Goal: Transaction & Acquisition: Purchase product/service

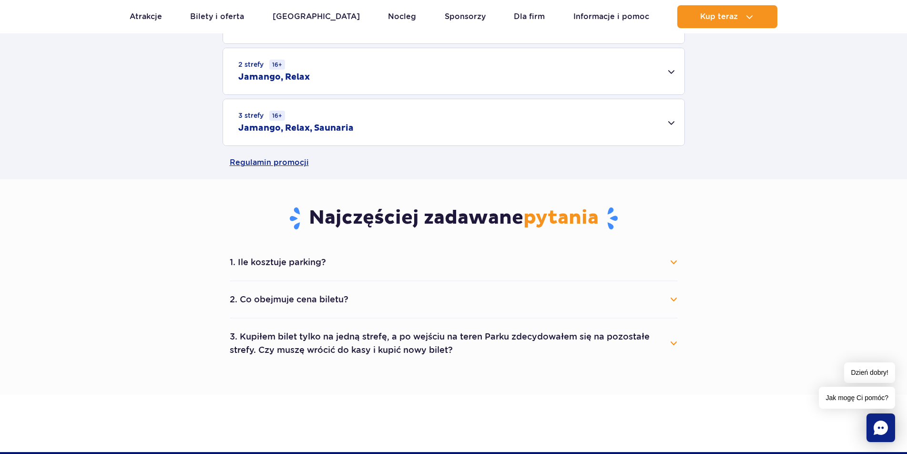
scroll to position [143, 0]
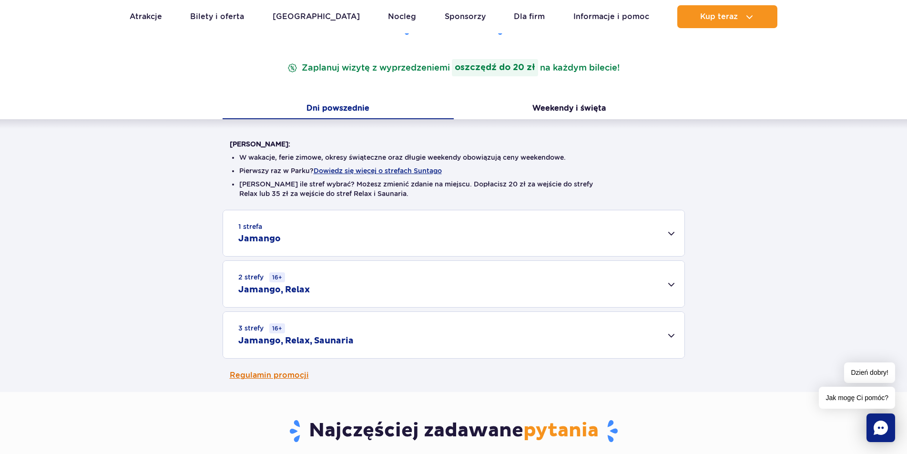
click at [286, 370] on link "Regulamin promocji" at bounding box center [454, 374] width 448 height 33
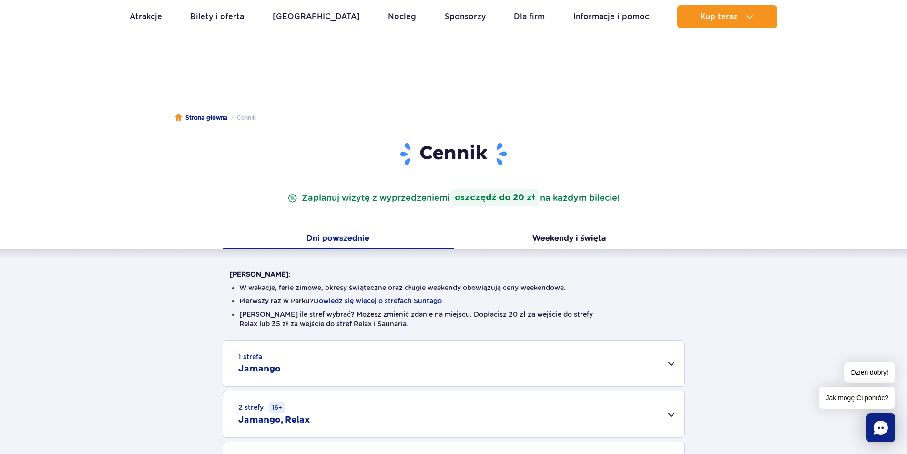
scroll to position [0, 0]
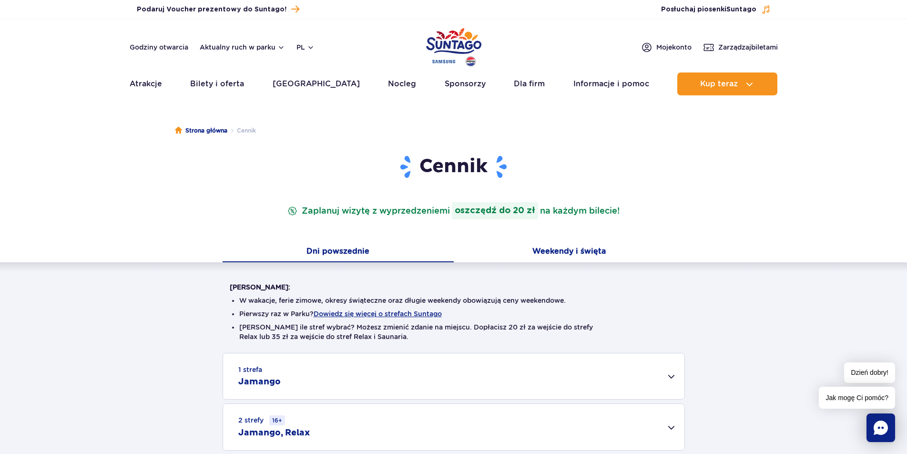
click at [549, 251] on button "Weekendy i święta" at bounding box center [569, 252] width 231 height 20
click at [352, 255] on button "Dni powszednie" at bounding box center [338, 252] width 231 height 20
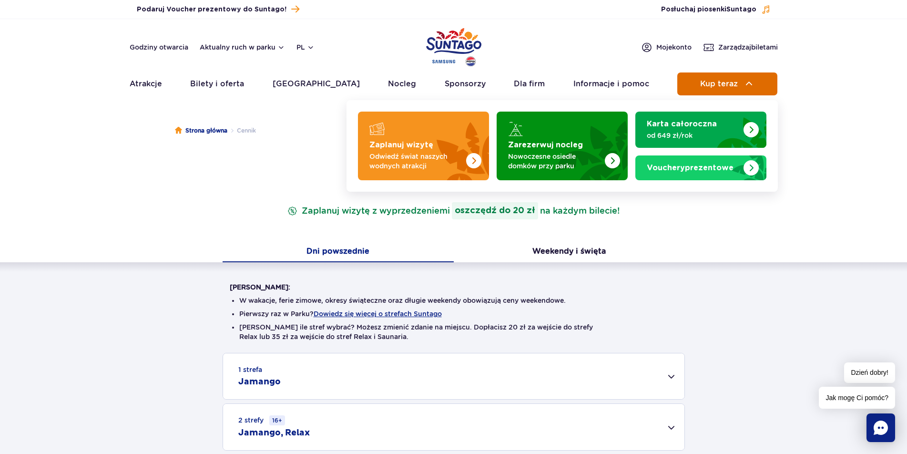
click at [701, 75] on button "Kup teraz" at bounding box center [727, 83] width 100 height 23
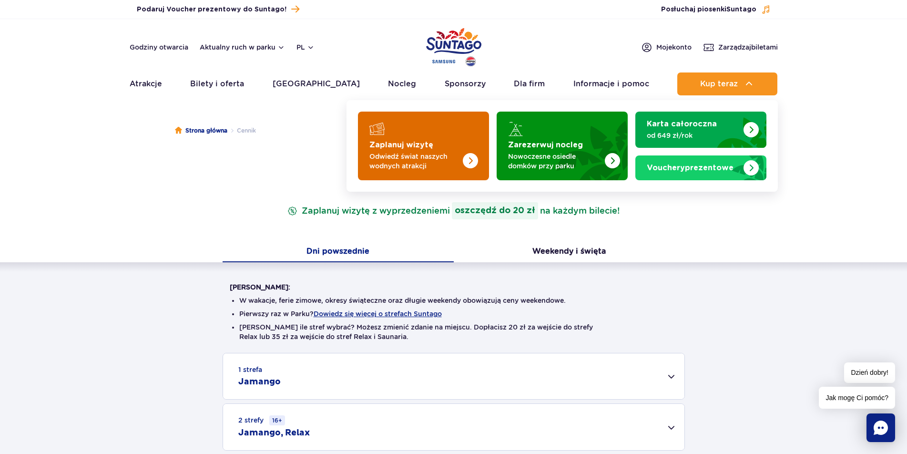
click at [447, 164] on p "Odwiedź świat naszych wodnych atrakcji" at bounding box center [415, 161] width 93 height 19
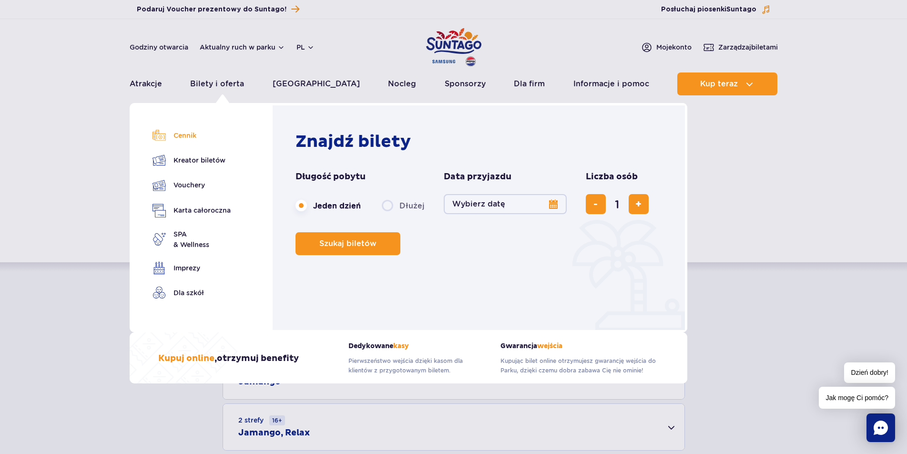
click at [188, 136] on link "Cennik" at bounding box center [192, 135] width 78 height 13
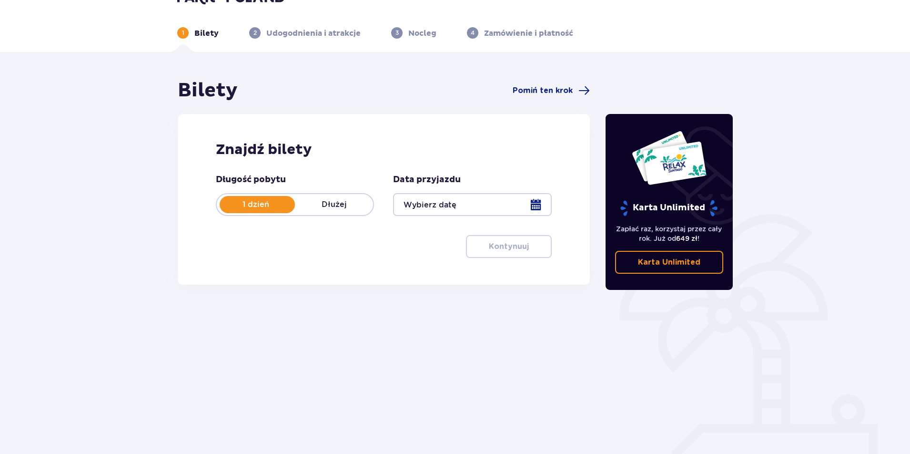
scroll to position [34, 0]
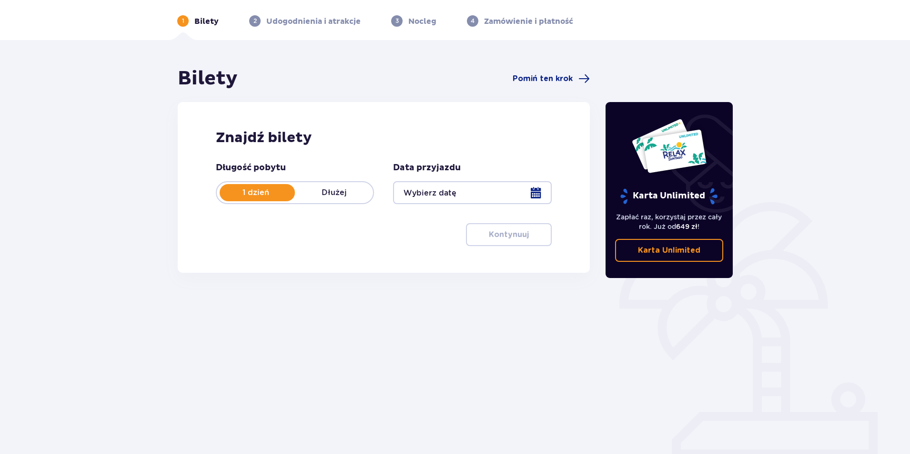
click at [518, 185] on div at bounding box center [472, 192] width 158 height 23
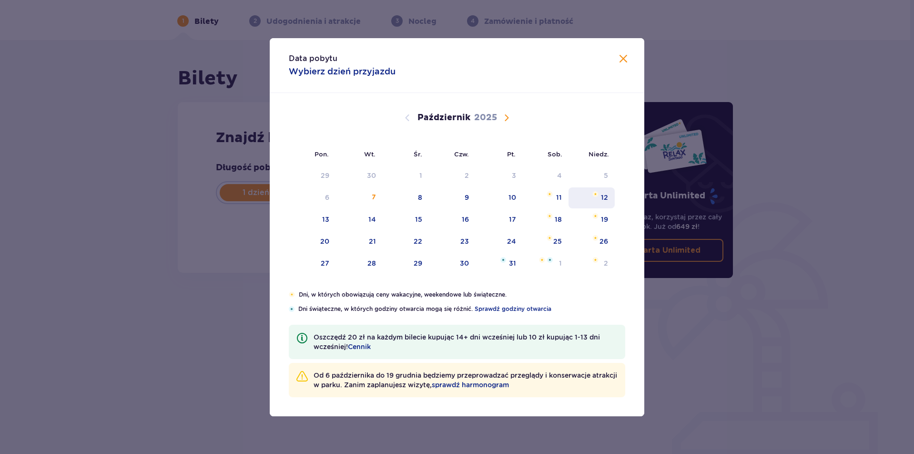
click at [591, 199] on div "12" at bounding box center [592, 197] width 46 height 21
type input "12.10.25"
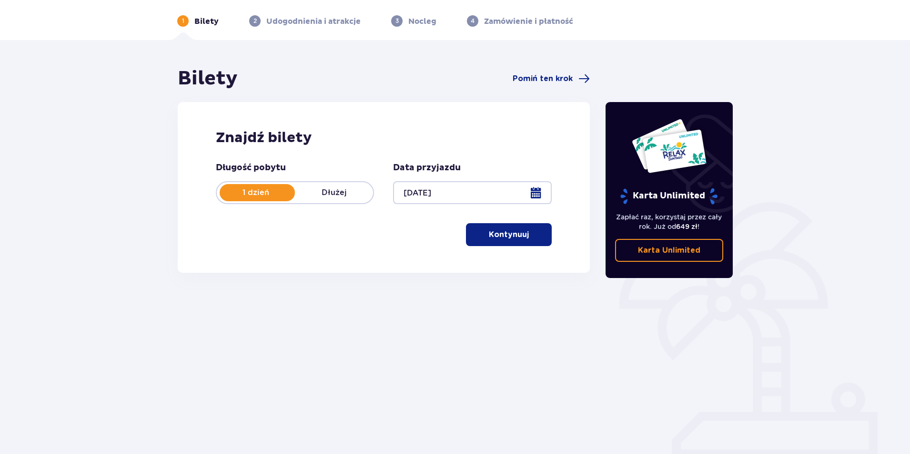
click at [501, 232] on p "Kontynuuj" at bounding box center [509, 234] width 40 height 10
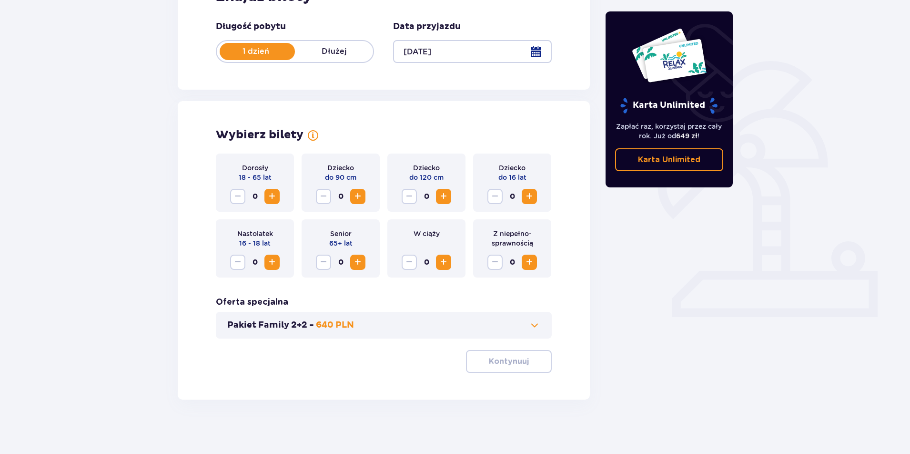
scroll to position [178, 0]
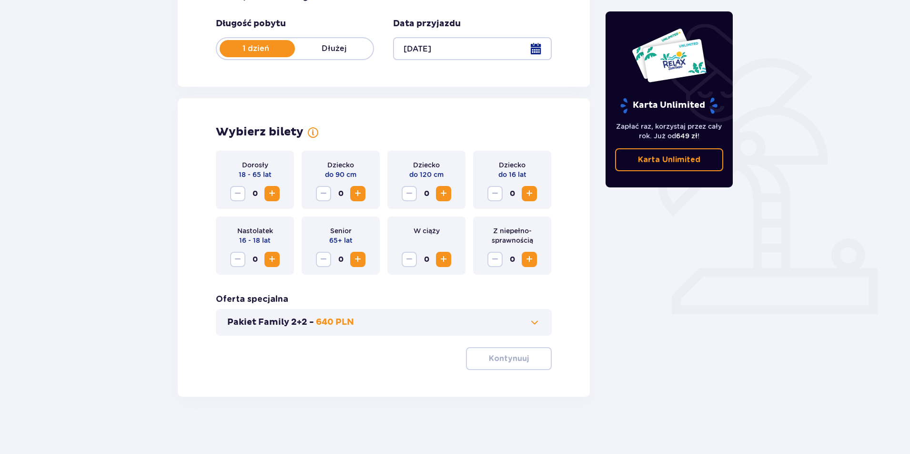
click at [533, 323] on span at bounding box center [534, 322] width 11 height 11
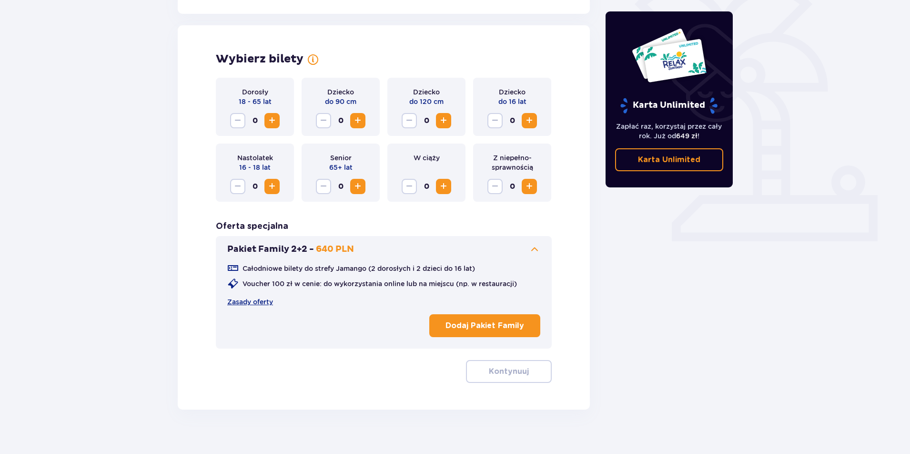
scroll to position [264, 0]
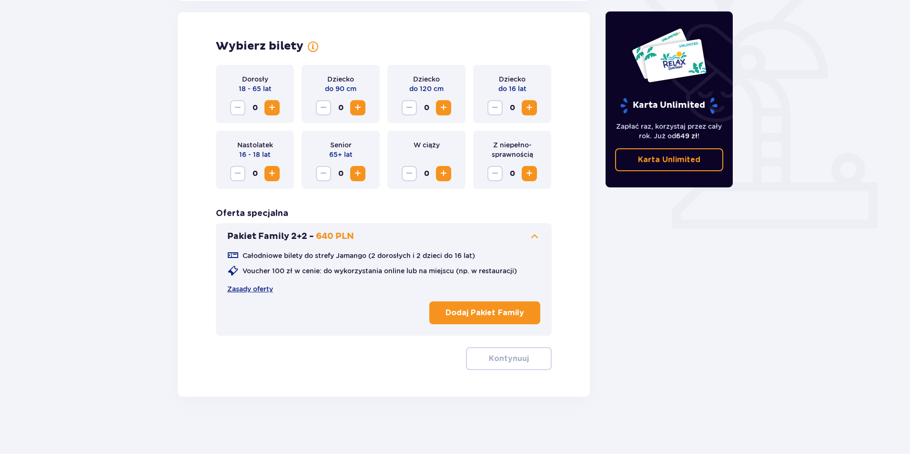
click at [535, 236] on span at bounding box center [534, 236] width 11 height 11
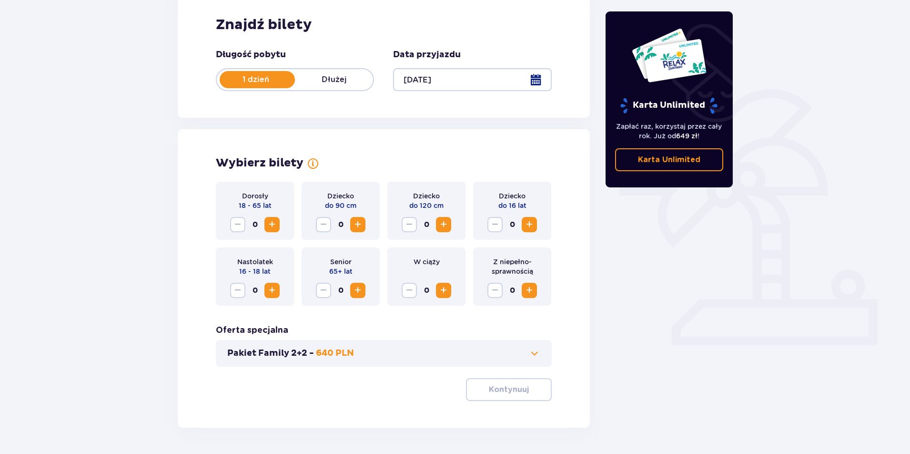
scroll to position [131, 0]
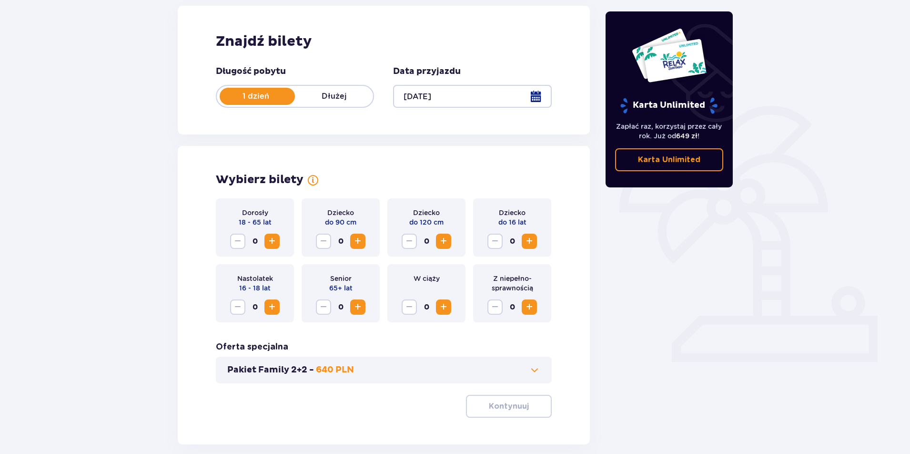
click at [272, 247] on span "Zwiększ" at bounding box center [271, 240] width 11 height 11
click at [273, 242] on span "Zwiększ" at bounding box center [271, 240] width 11 height 11
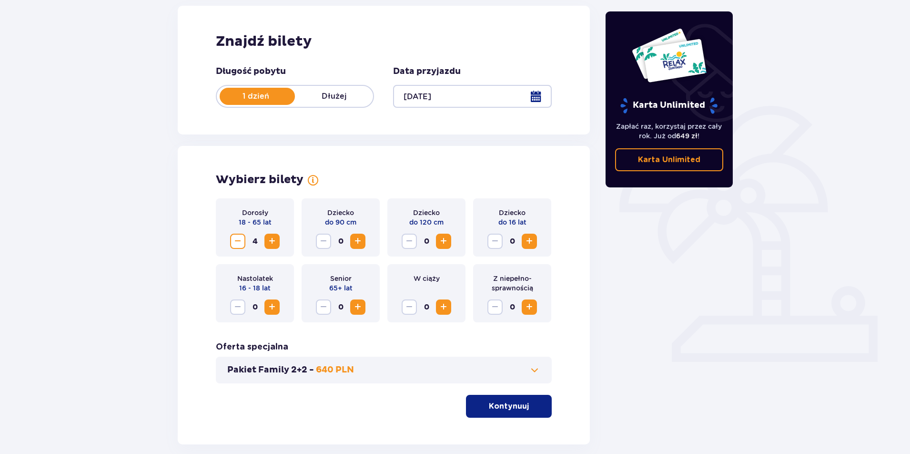
click at [273, 242] on span "Zwiększ" at bounding box center [271, 240] width 11 height 11
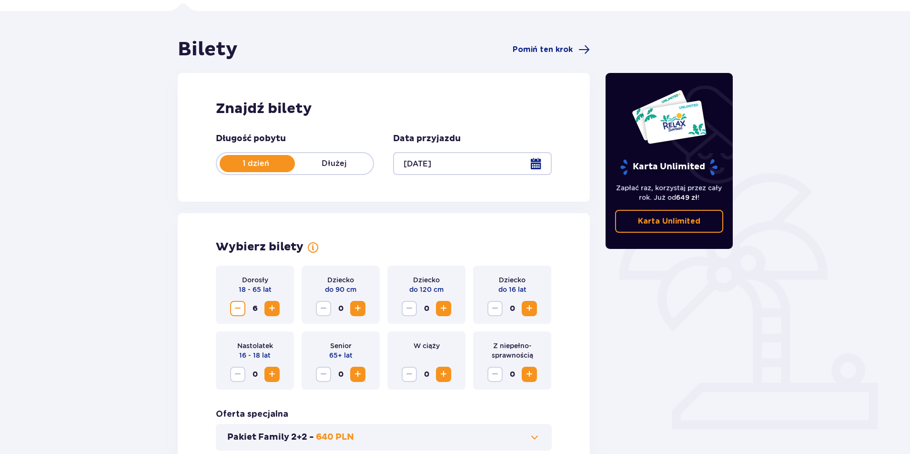
scroll to position [0, 0]
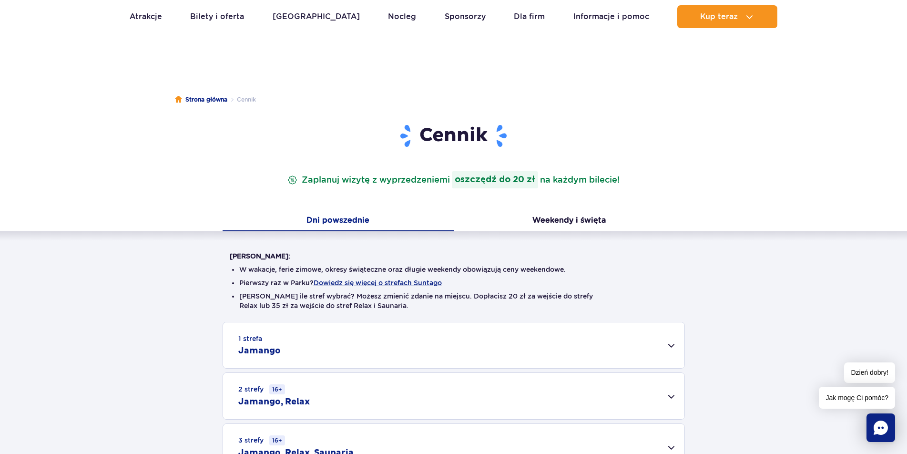
scroll to position [48, 0]
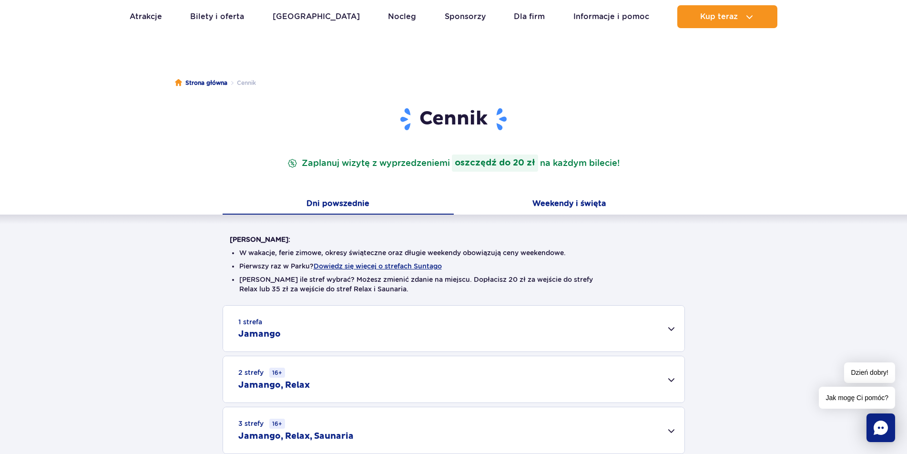
click at [548, 202] on button "Weekendy i święta" at bounding box center [569, 204] width 231 height 20
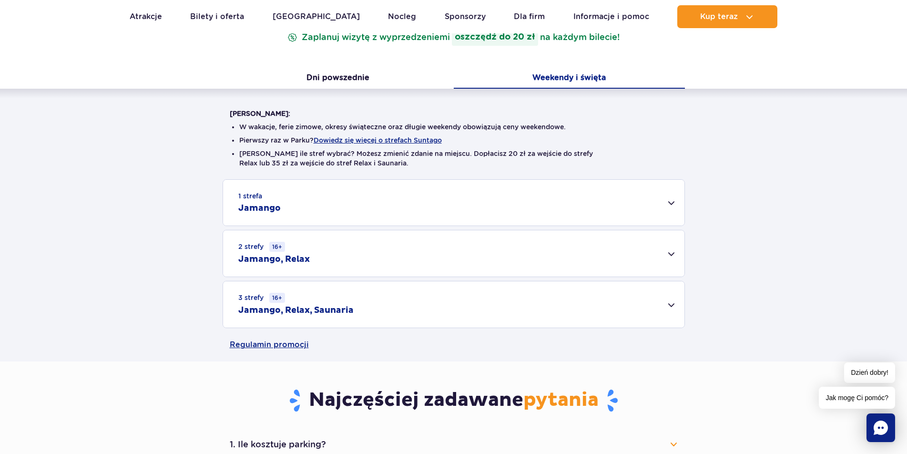
scroll to position [191, 0]
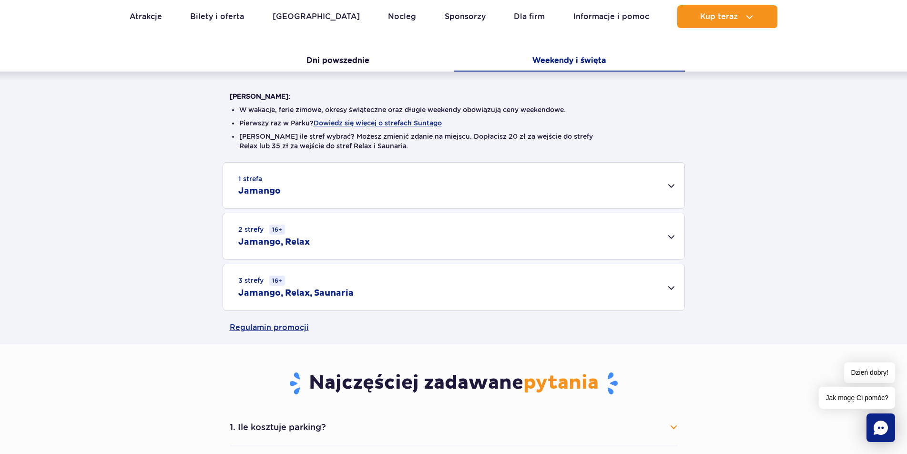
click at [668, 295] on div "3 strefy 16+ Jamango, Relax, Saunaria" at bounding box center [453, 287] width 461 height 46
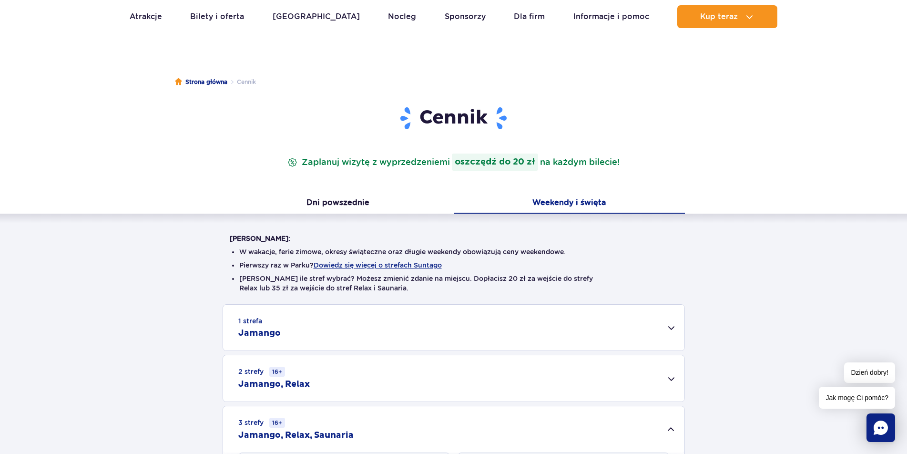
scroll to position [48, 0]
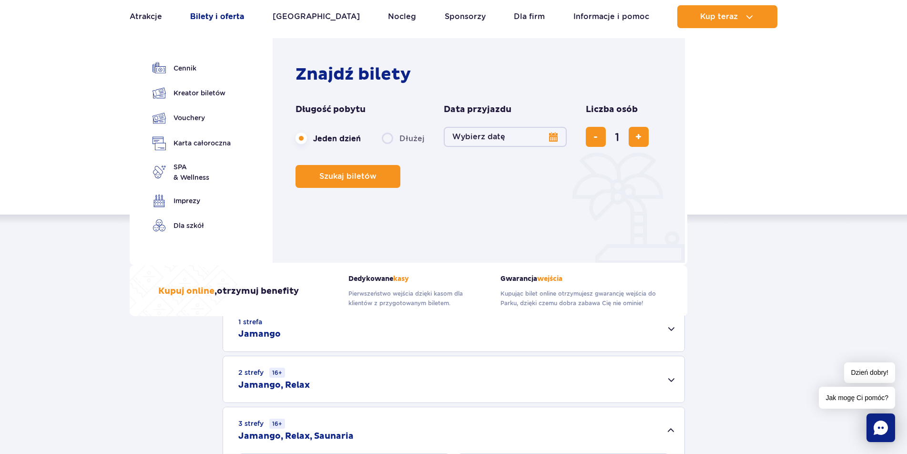
click at [223, 16] on link "Bilety i oferta" at bounding box center [217, 16] width 54 height 23
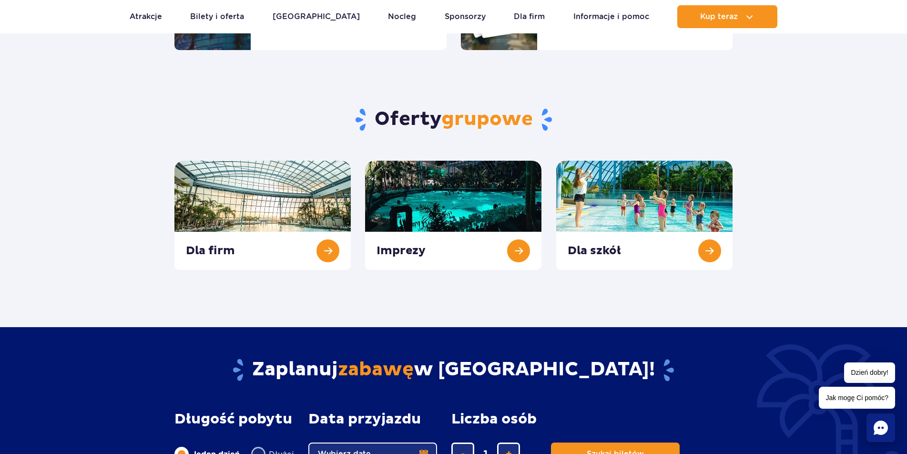
scroll to position [334, 0]
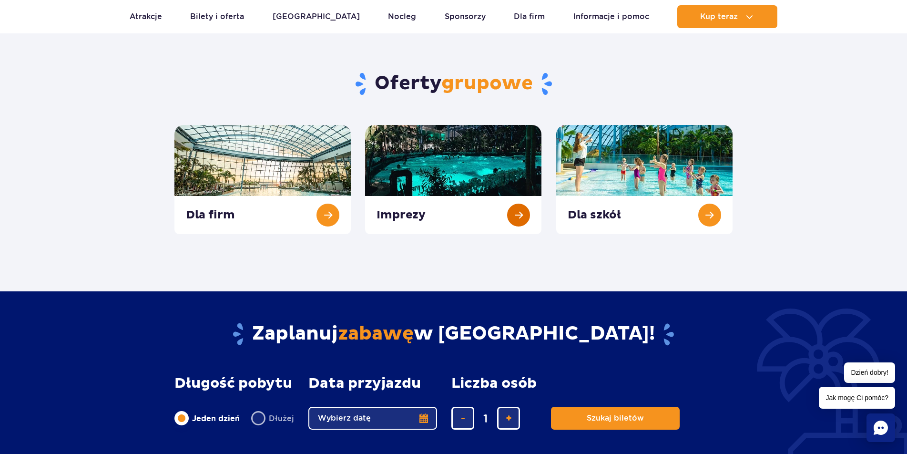
click at [525, 220] on link at bounding box center [453, 179] width 176 height 109
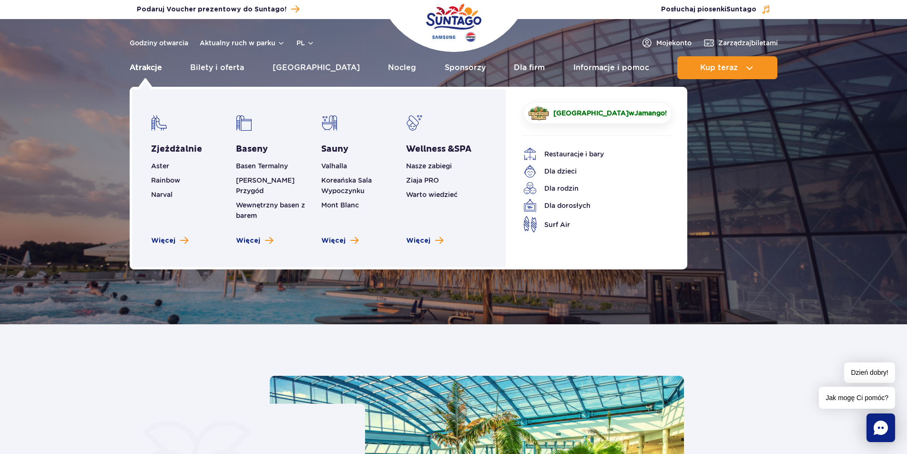
click at [152, 67] on link "Atrakcje" at bounding box center [146, 67] width 32 height 23
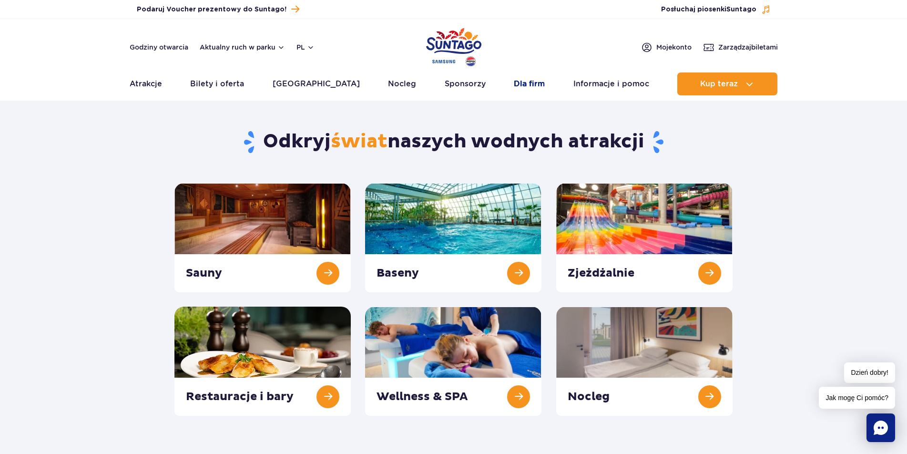
click at [530, 89] on link "Dla firm" at bounding box center [529, 83] width 31 height 23
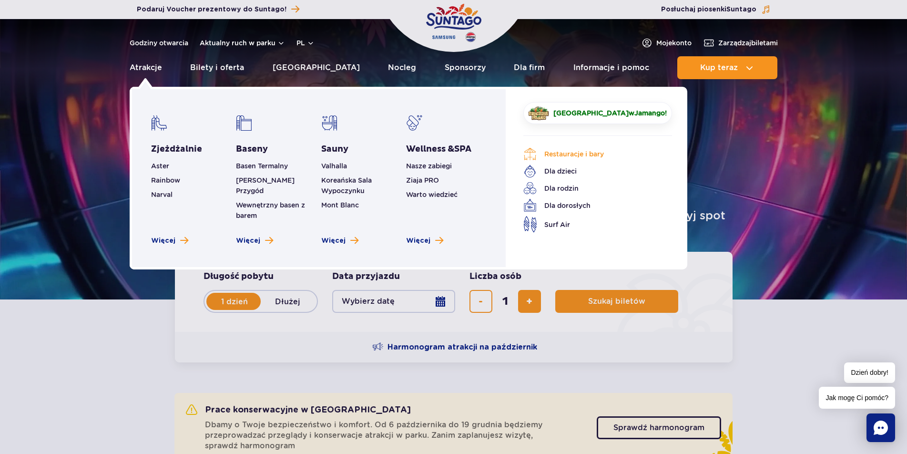
click at [563, 154] on link "Restauracje i bary" at bounding box center [590, 153] width 134 height 13
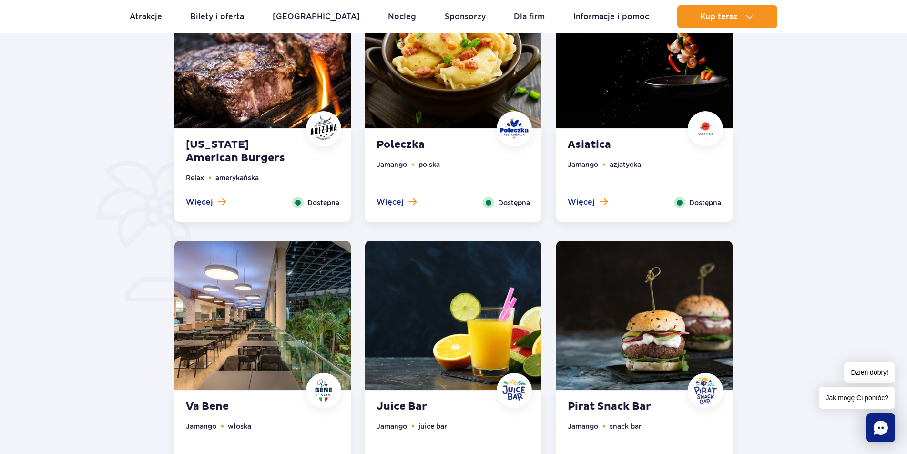
scroll to position [524, 0]
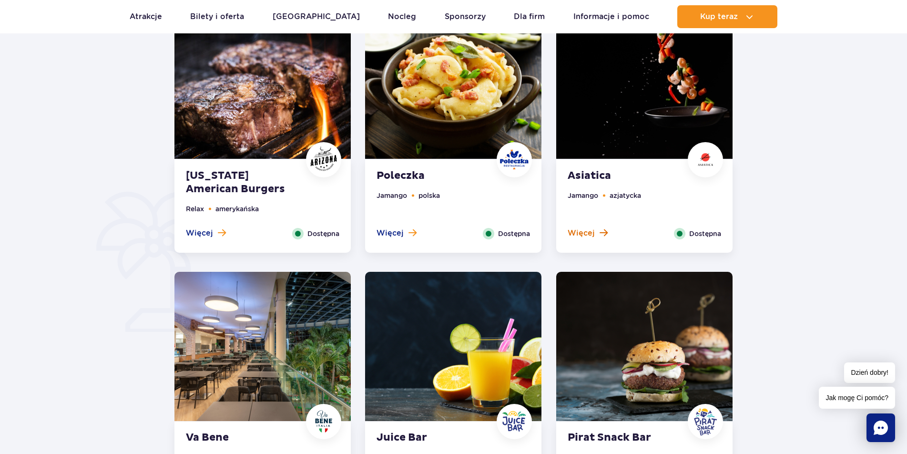
click at [604, 234] on span at bounding box center [604, 232] width 8 height 9
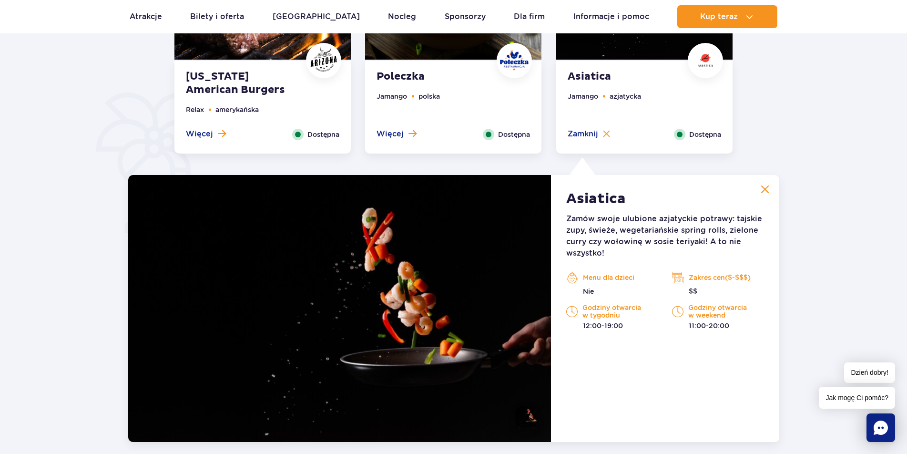
scroll to position [598, 0]
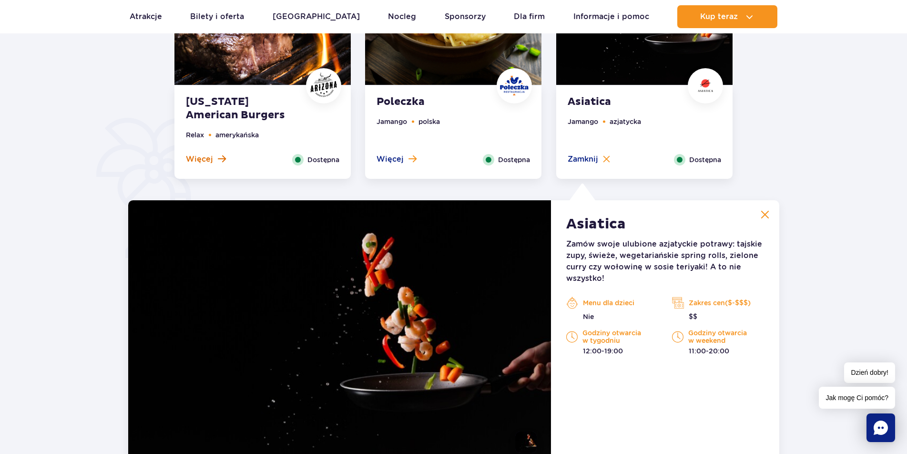
click at [218, 156] on span at bounding box center [222, 158] width 8 height 9
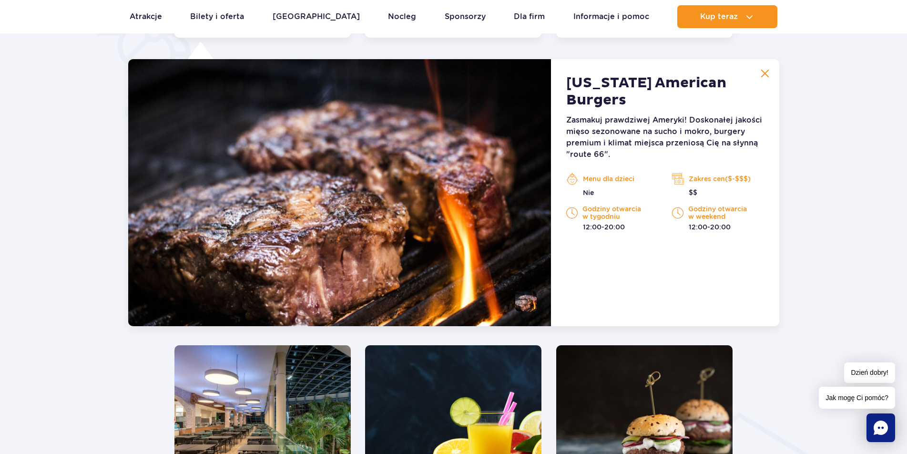
scroll to position [741, 0]
